Goal: Answer question/provide support

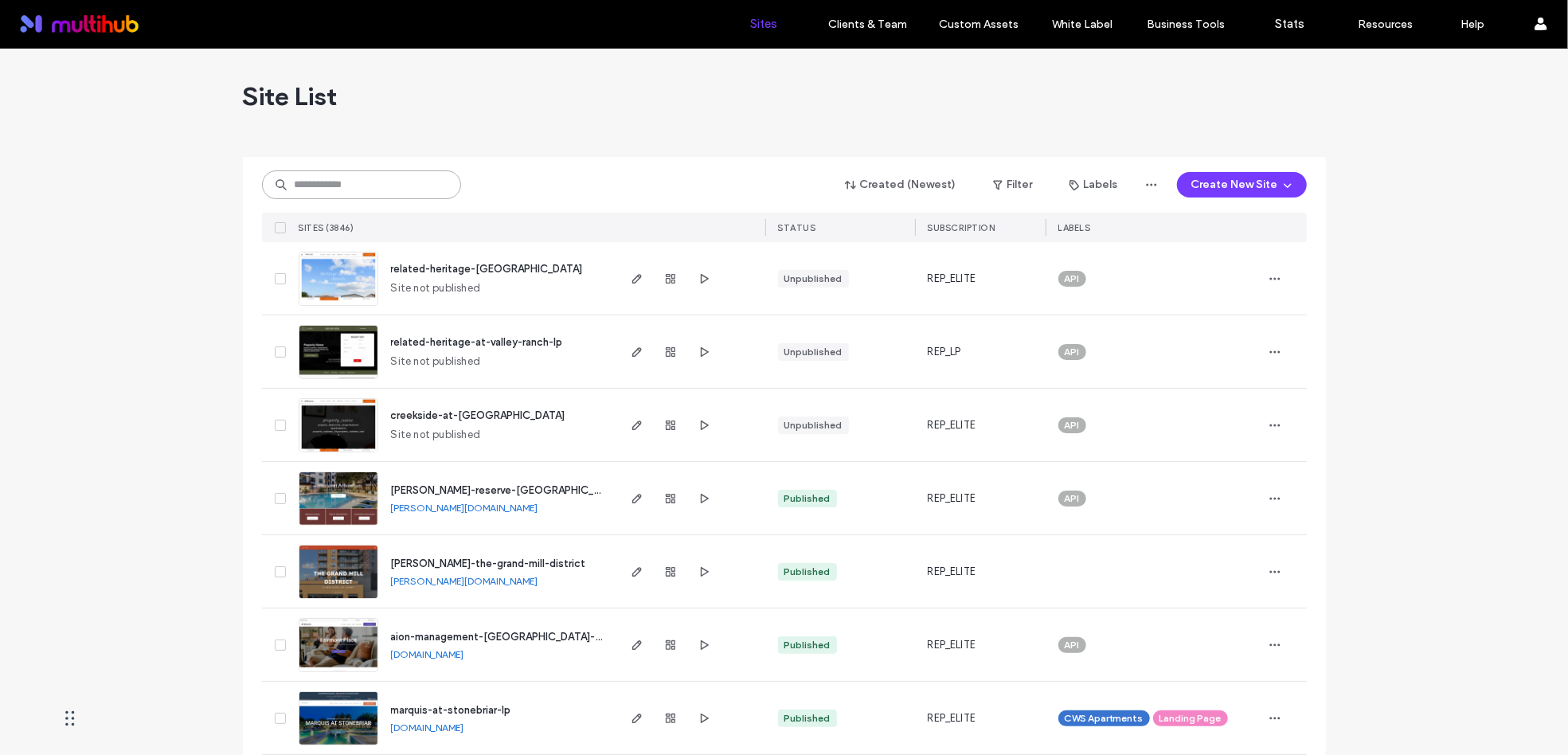
click at [357, 188] on input at bounding box center [361, 185] width 199 height 29
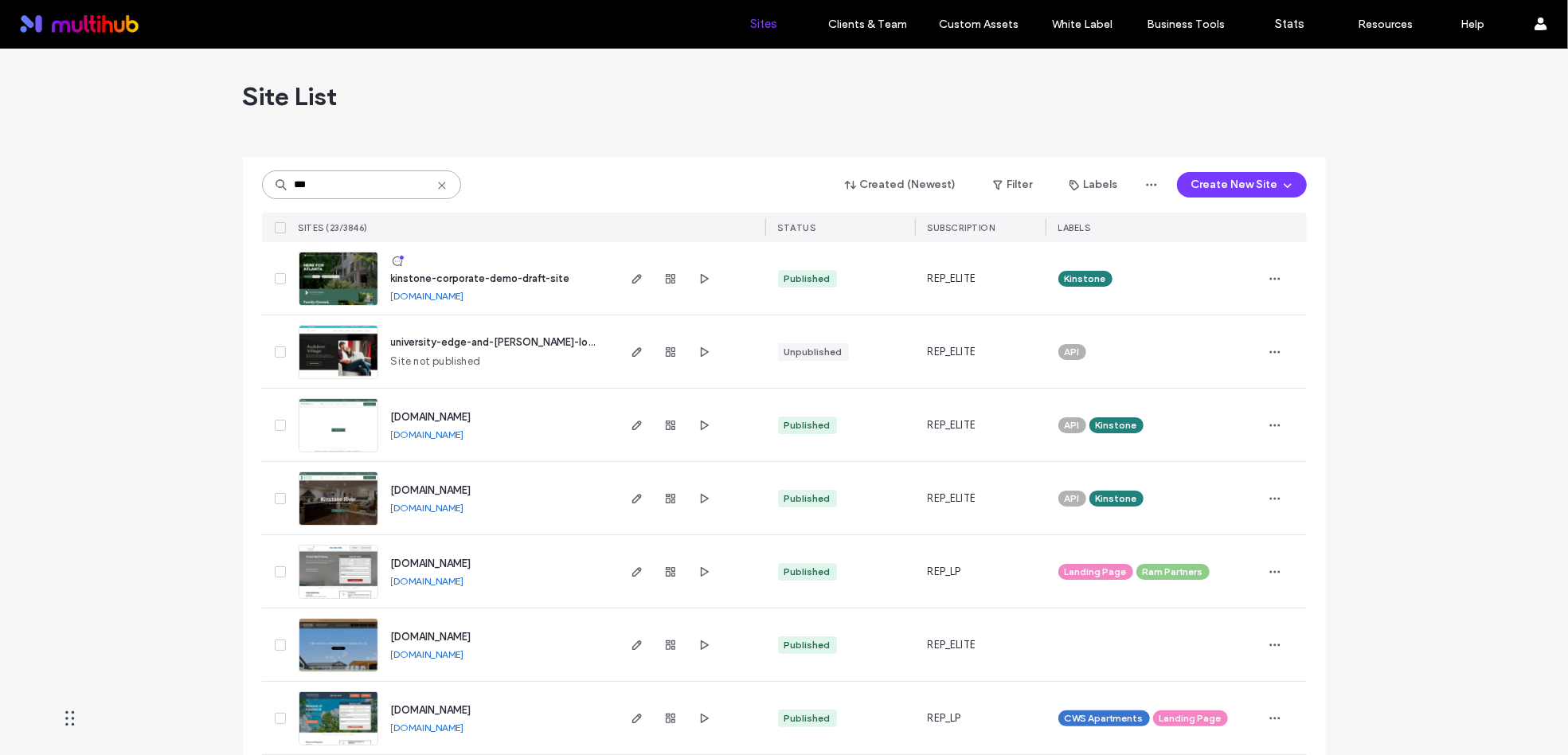
type input "***"
click at [631, 281] on use "button" at bounding box center [636, 278] width 10 height 10
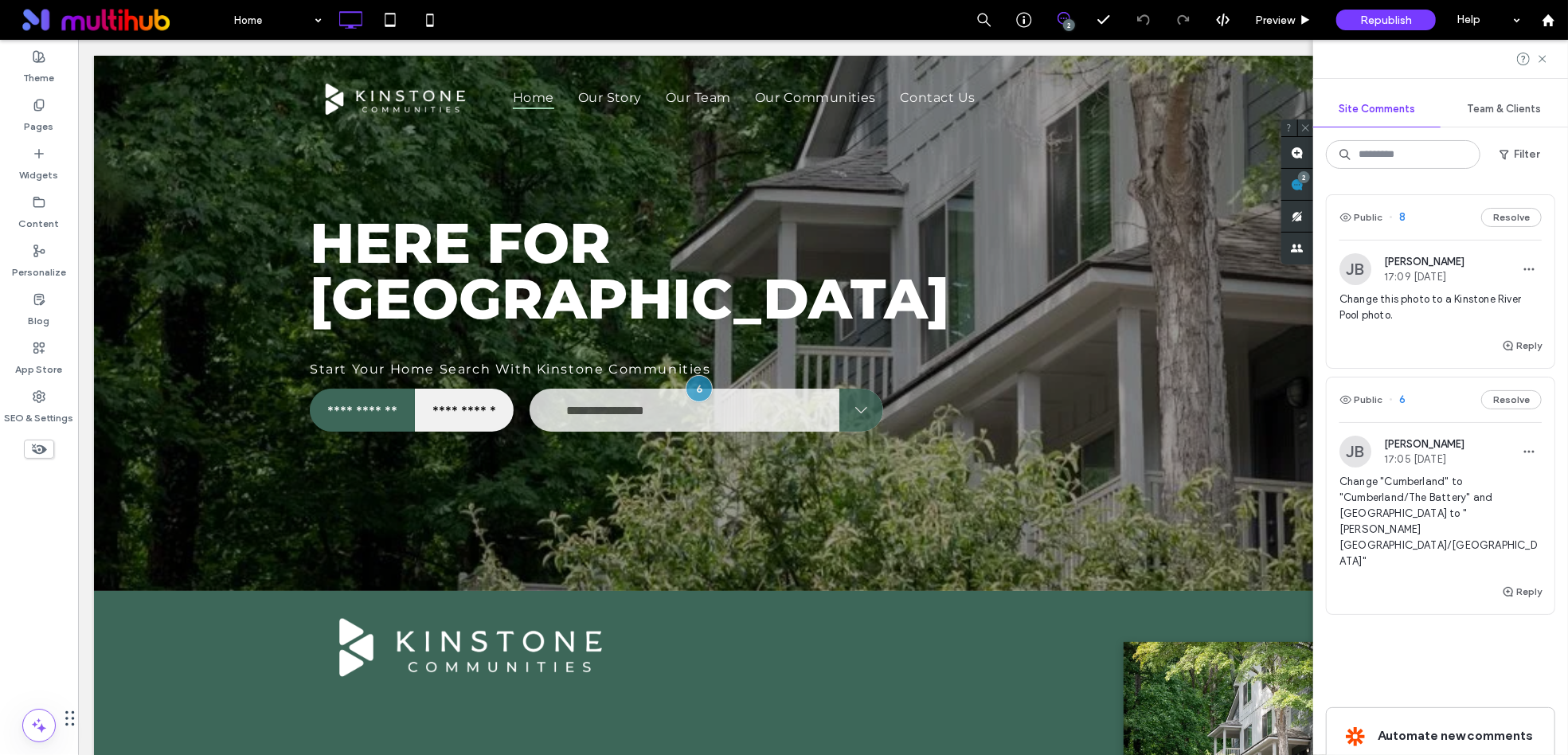
click at [1429, 325] on div "Change this photo to a Kinstone River Pool photo." at bounding box center [1440, 314] width 202 height 45
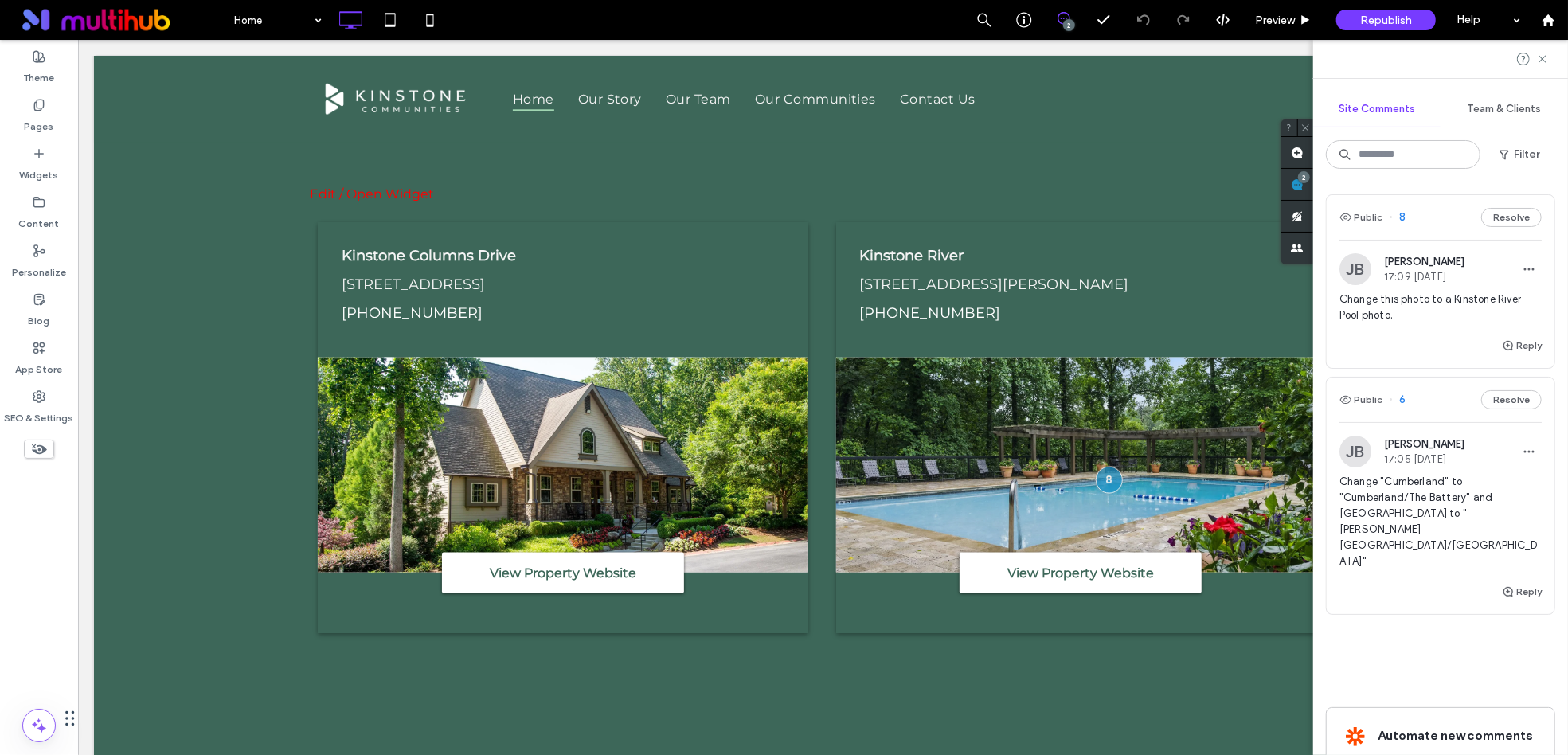
scroll to position [1637, 0]
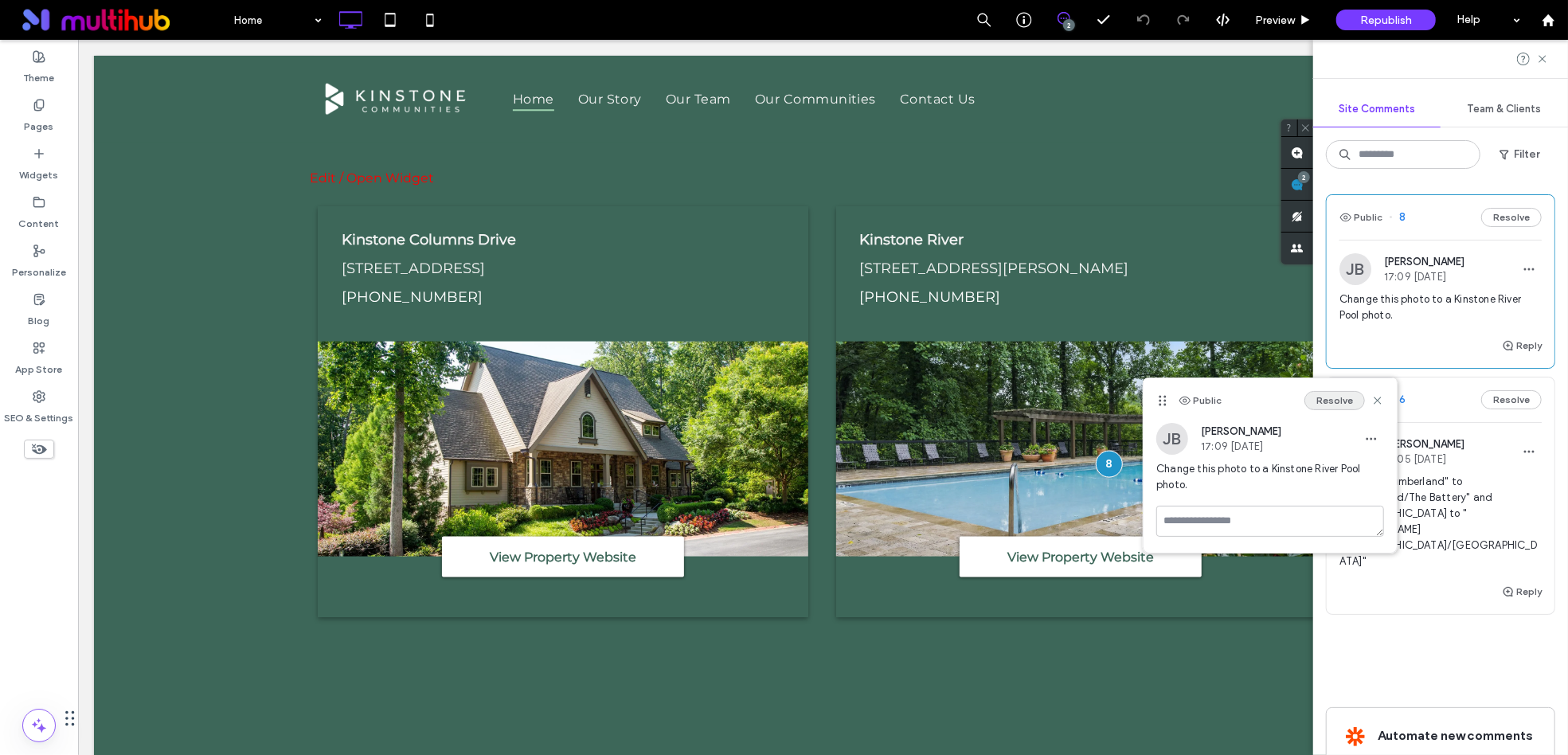
click at [1331, 398] on button "Resolve" at bounding box center [1334, 400] width 61 height 19
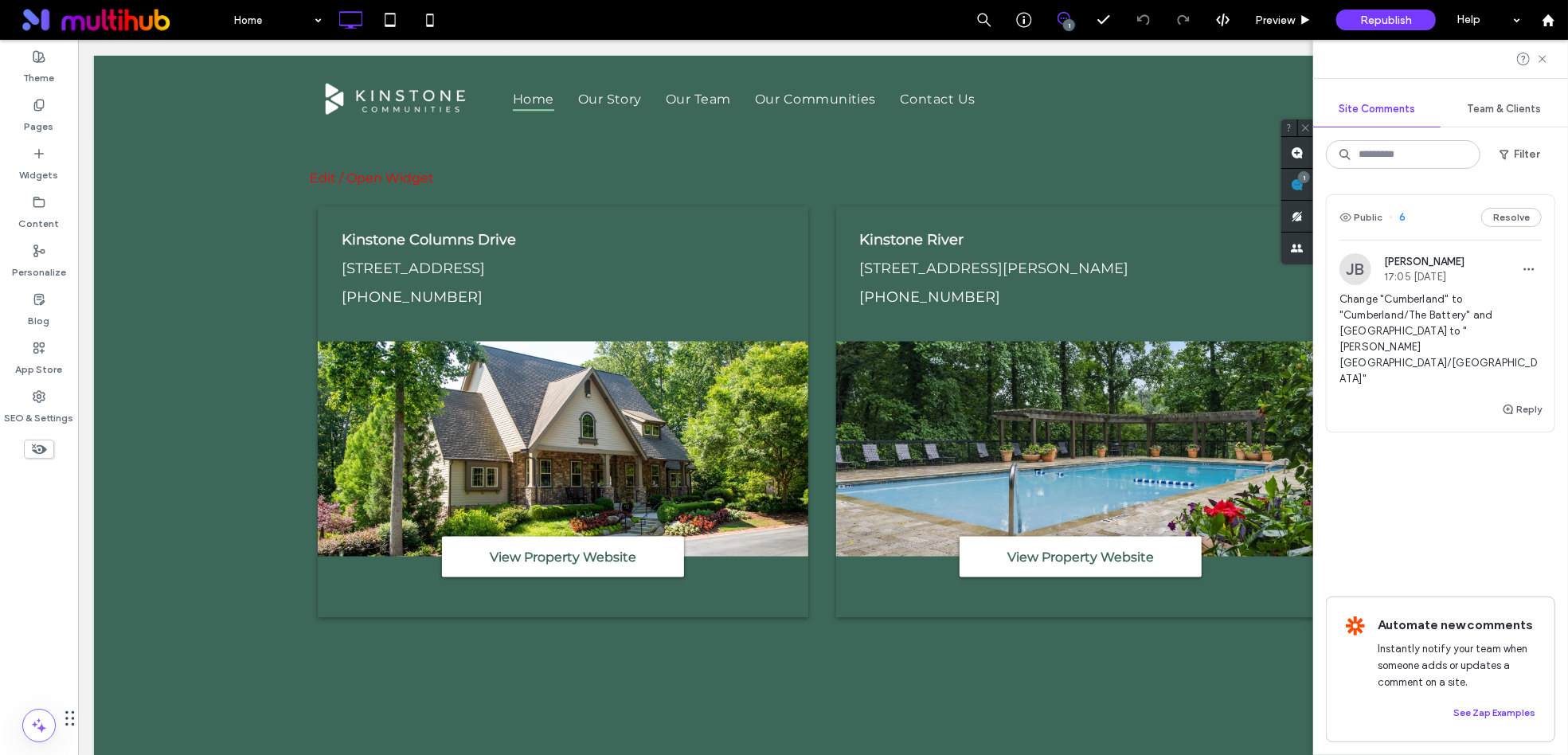
click at [1411, 342] on div "Change "Cumberland" to "Cumberland/The Battery" and [GEOGRAPHIC_DATA] to "[PERS…" at bounding box center [1440, 345] width 202 height 108
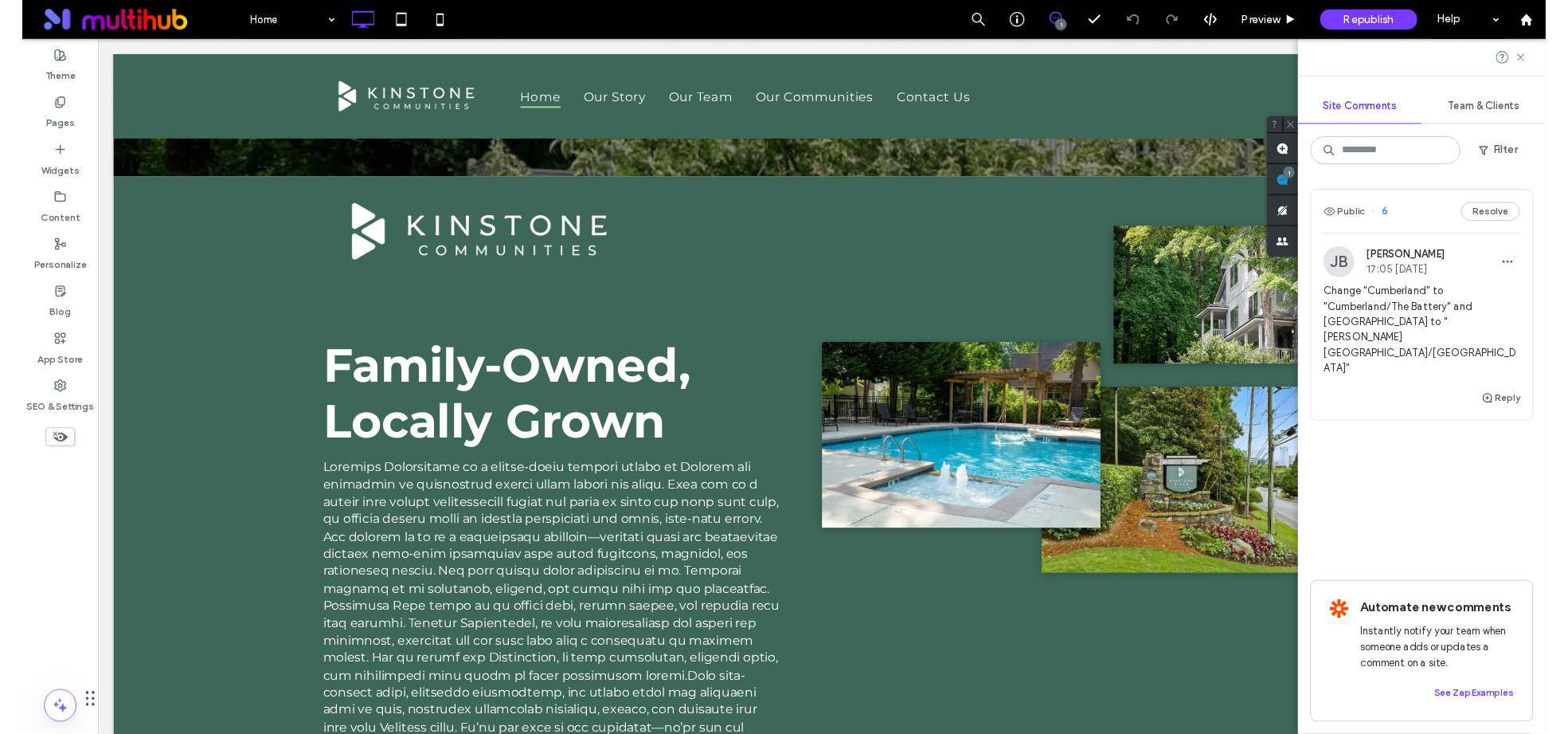
scroll to position [0, 0]
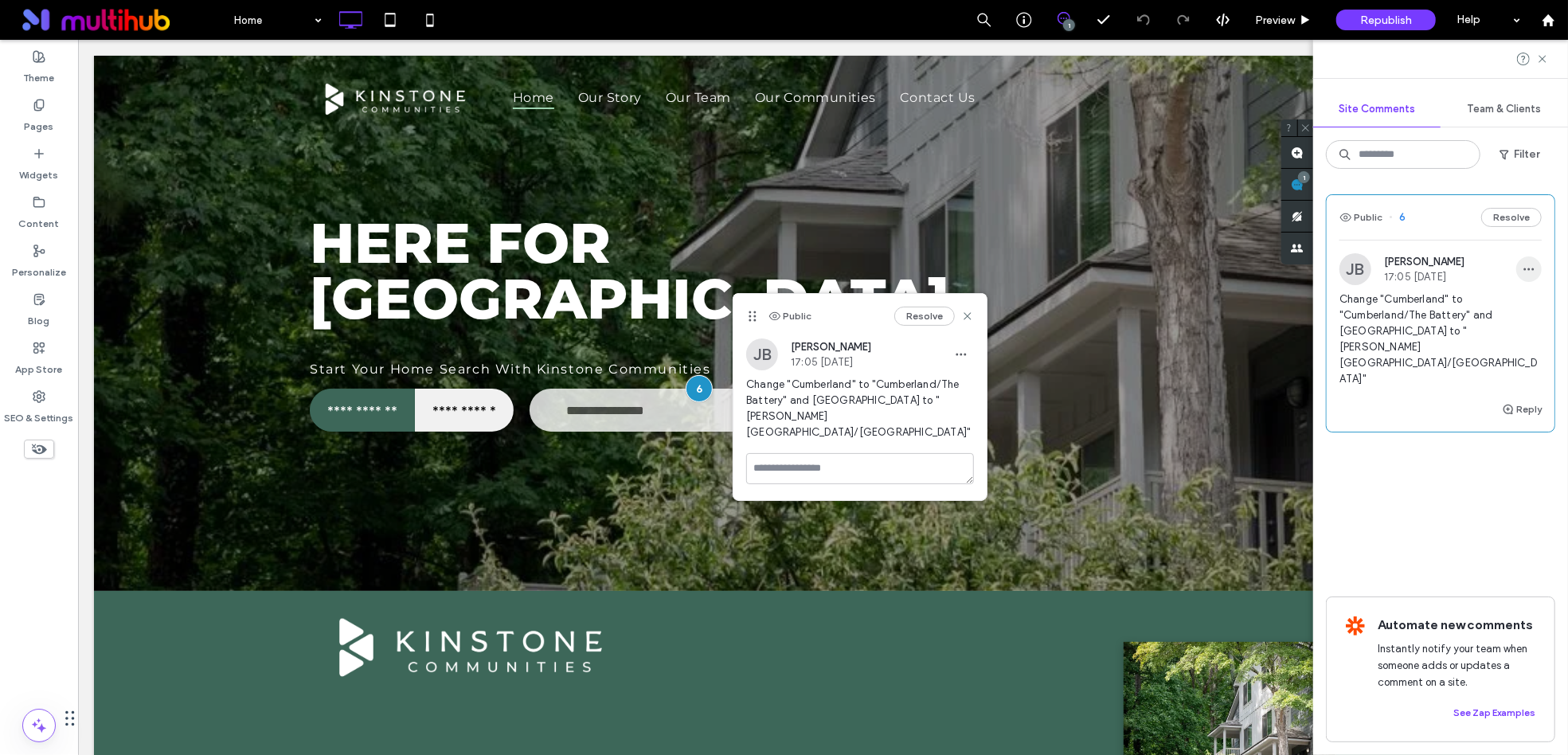
click at [1533, 265] on icon "button" at bounding box center [1529, 269] width 12 height 12
click at [1468, 236] on div "Public 6 Resolve" at bounding box center [1440, 217] width 227 height 45
click at [866, 458] on textarea at bounding box center [859, 468] width 227 height 31
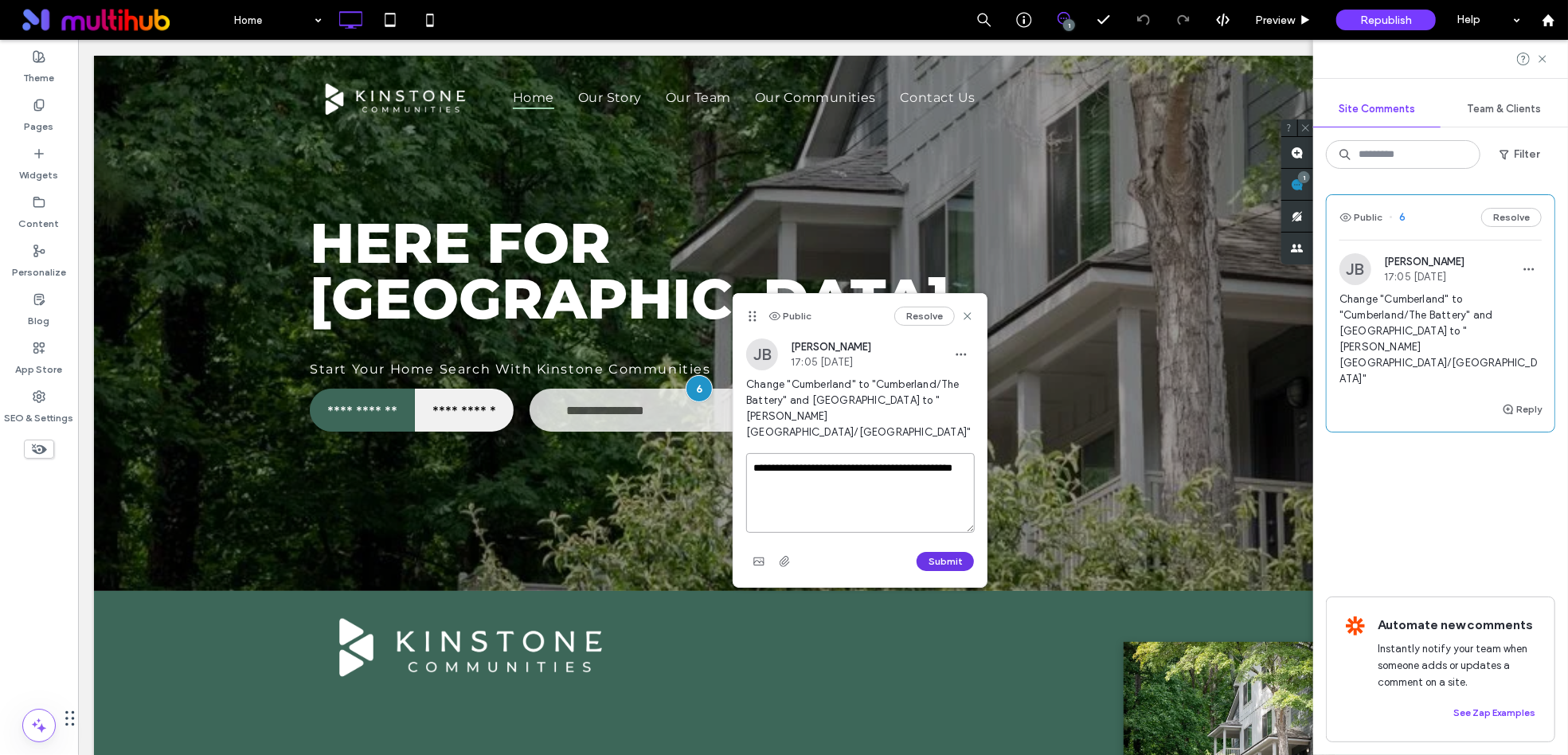
type textarea "**********"
click at [957, 552] on button "Submit" at bounding box center [945, 561] width 57 height 19
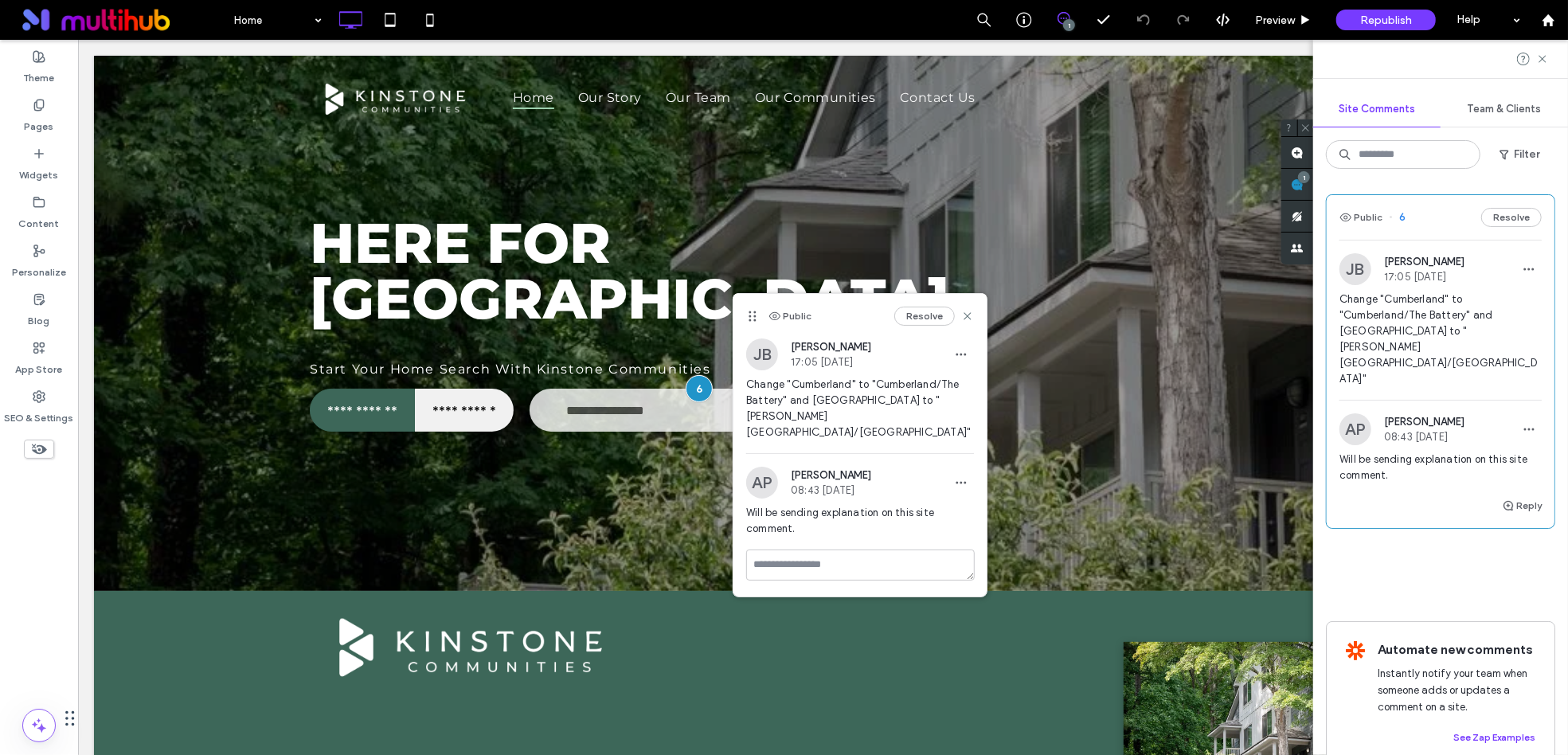
click at [1521, 213] on button "Resolve" at bounding box center [1511, 217] width 61 height 19
